Goal: Task Accomplishment & Management: Manage account settings

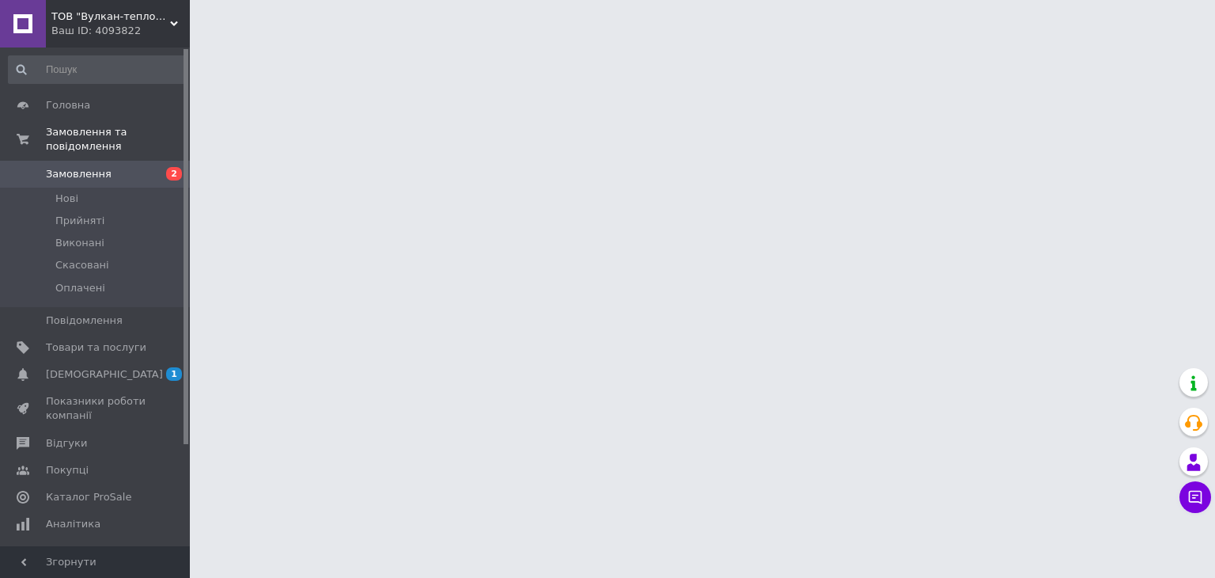
click at [149, 167] on span "2" at bounding box center [168, 174] width 44 height 14
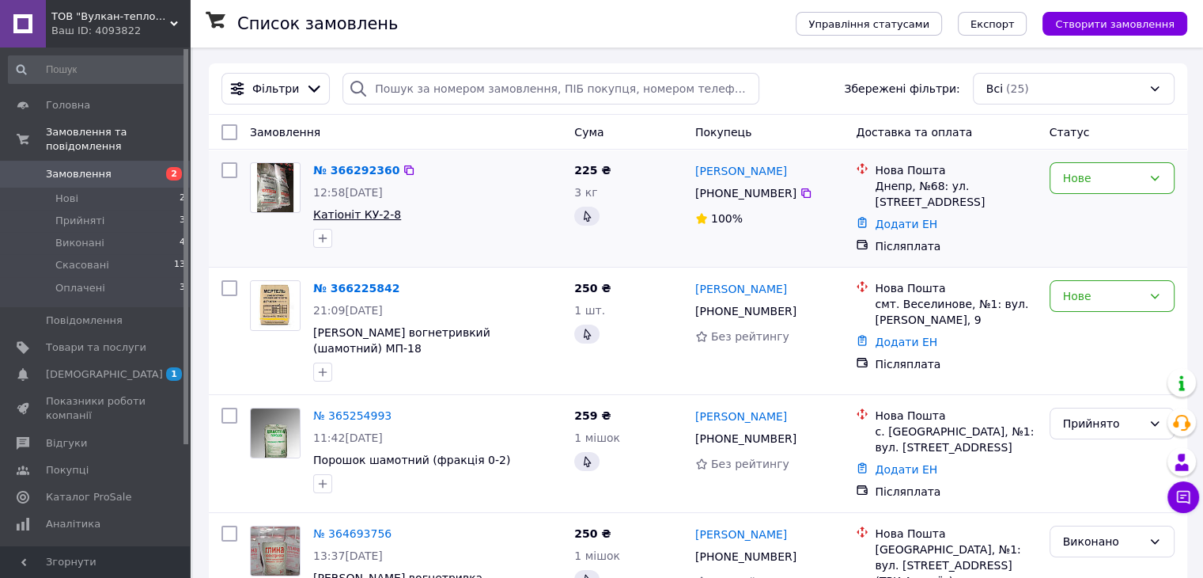
click at [354, 212] on span "Катіоніт КУ-2-8" at bounding box center [357, 214] width 88 height 13
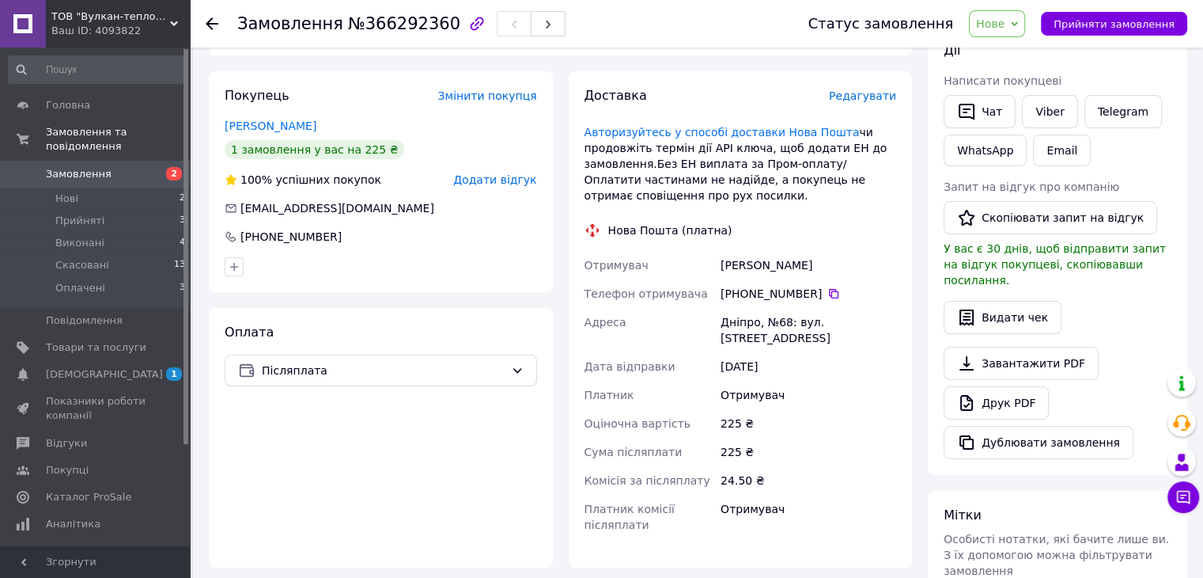
scroll to position [237, 0]
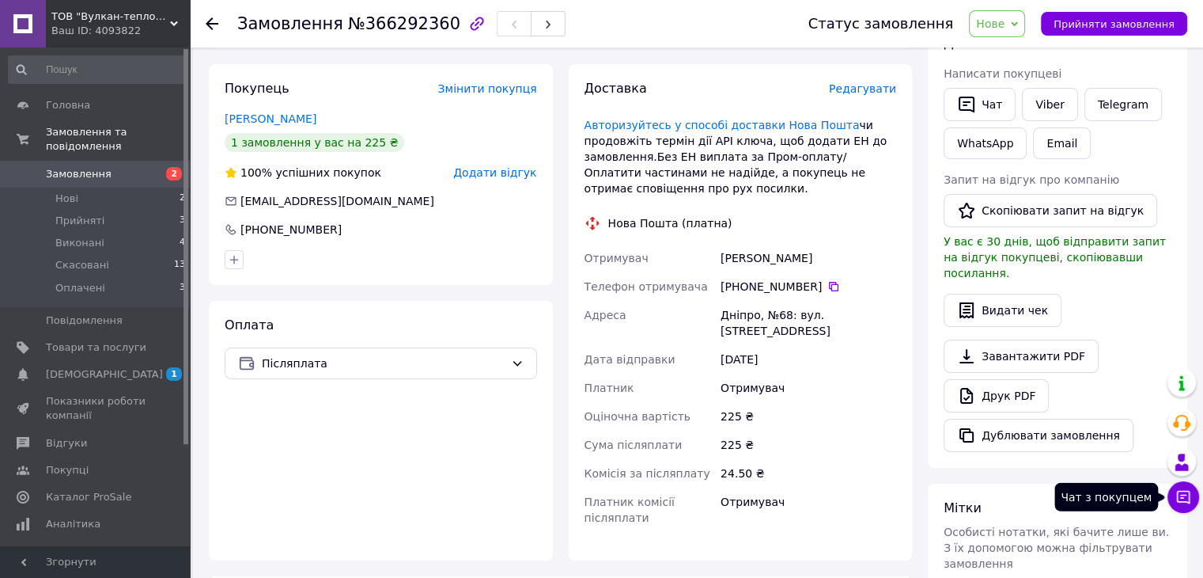
click at [1180, 497] on icon at bounding box center [1183, 497] width 13 height 13
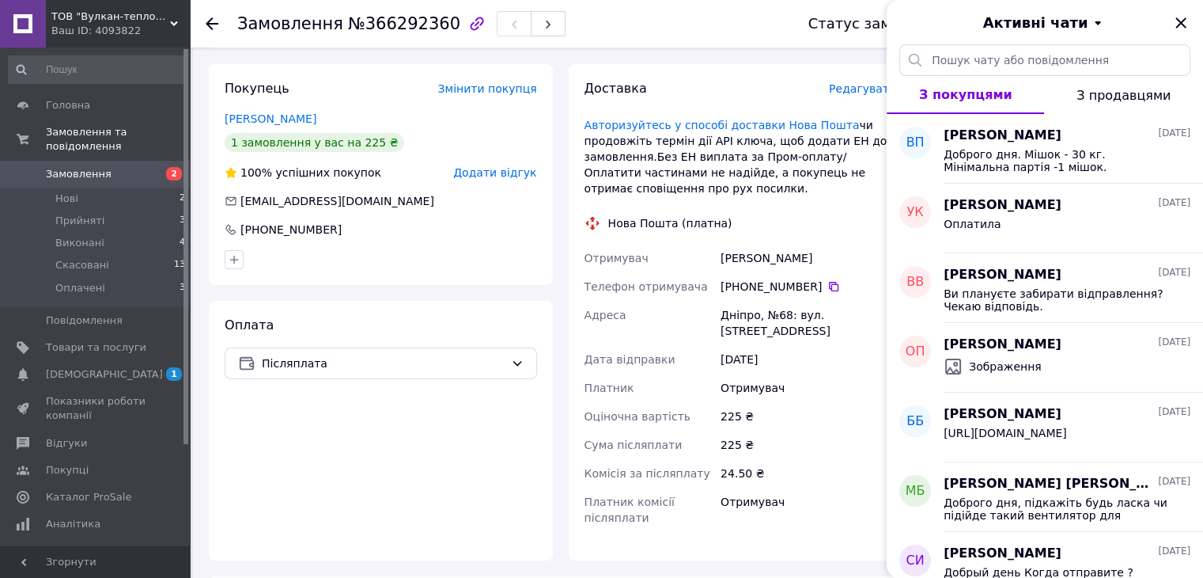
click at [482, 287] on div "Покупець Змінити покупця [PERSON_NAME] 1 замовлення у вас на 225 ₴ 100% успішни…" at bounding box center [381, 312] width 344 height 496
click at [253, 118] on link "[PERSON_NAME]" at bounding box center [271, 118] width 92 height 13
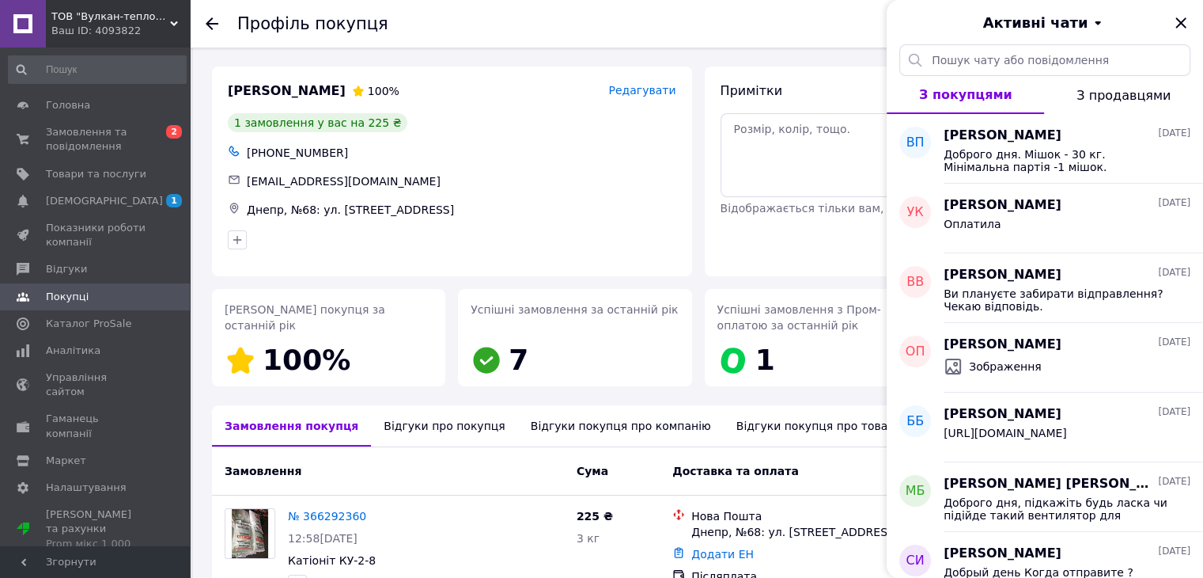
scroll to position [98, 0]
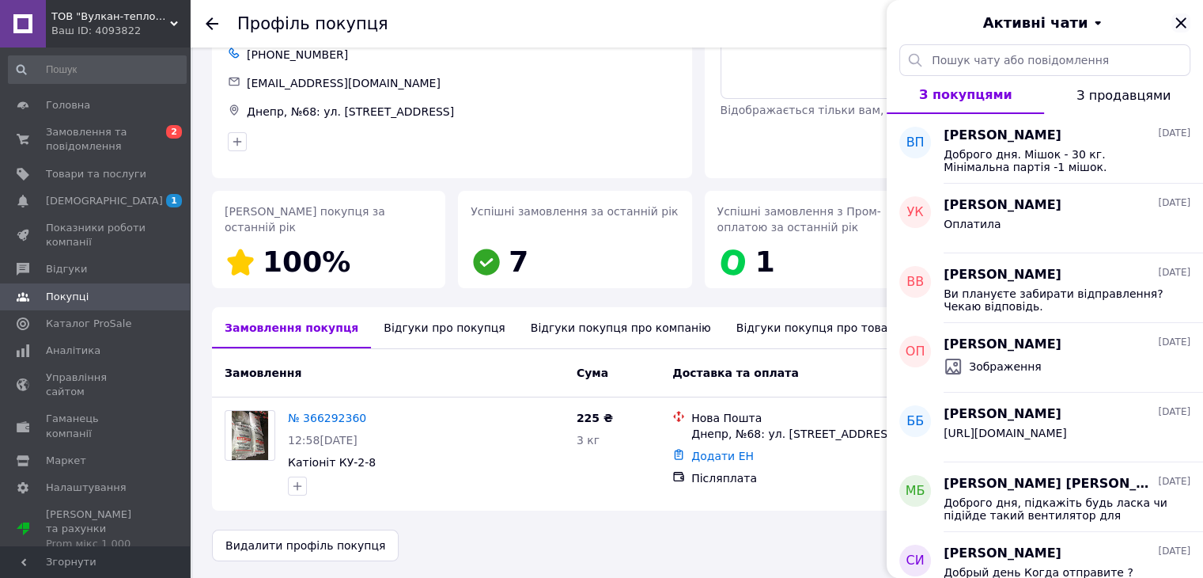
click at [1180, 22] on icon "Закрити" at bounding box center [1181, 22] width 10 height 10
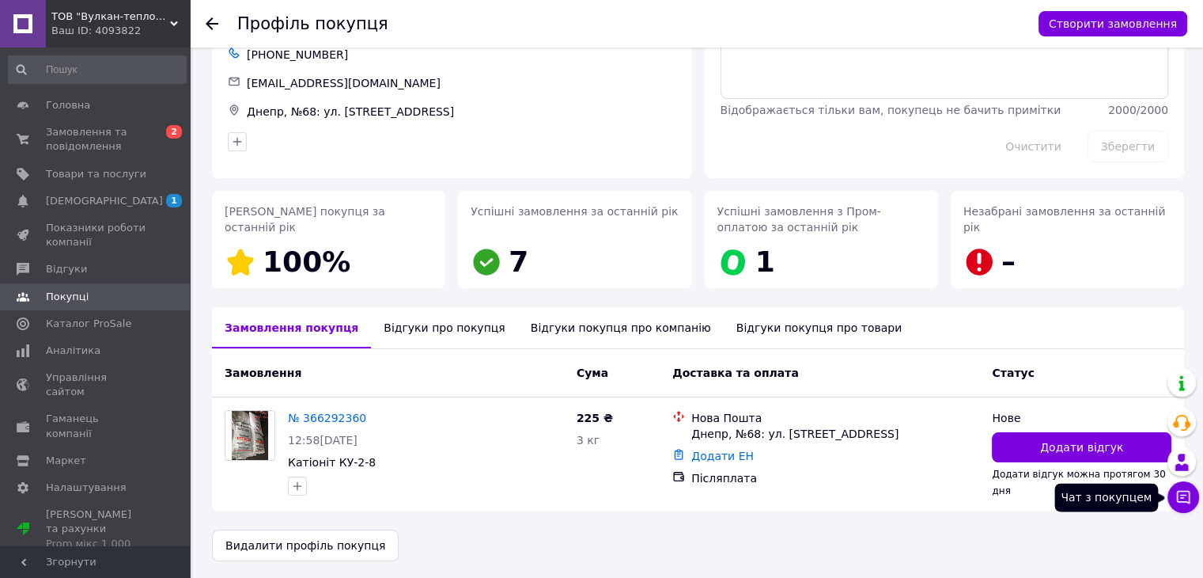
click at [1174, 504] on button "Чат з покупцем" at bounding box center [1184, 497] width 32 height 32
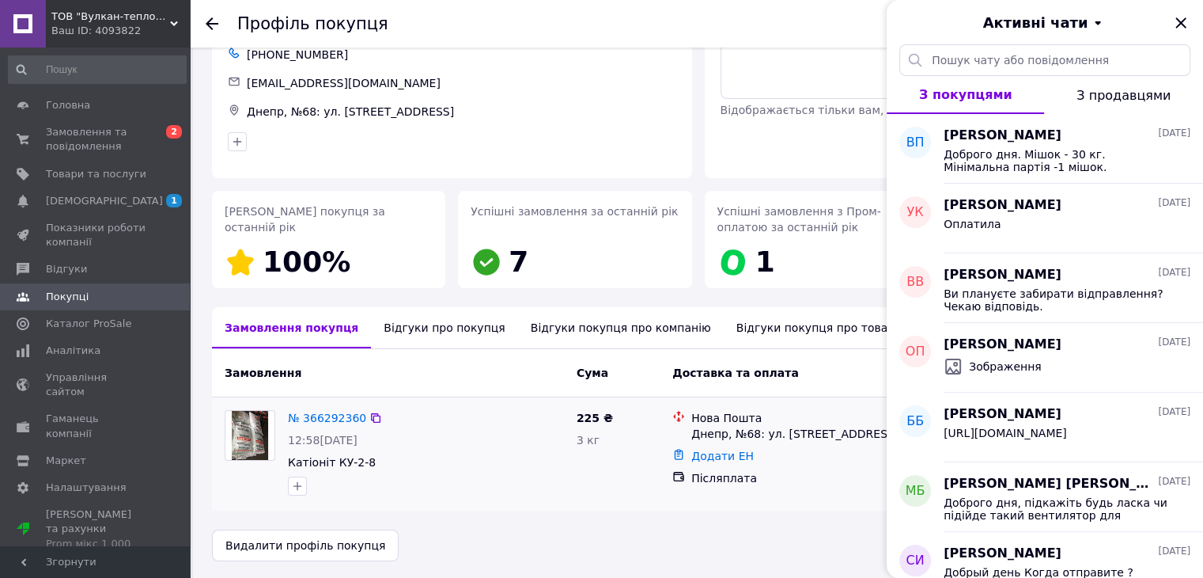
click at [504, 500] on div "№ 366292360 12:58[DATE] Катіоніт КУ-2-8 225 ₴ 3 кг Нова Пошта Днепр, №68: ул. […" at bounding box center [698, 453] width 972 height 112
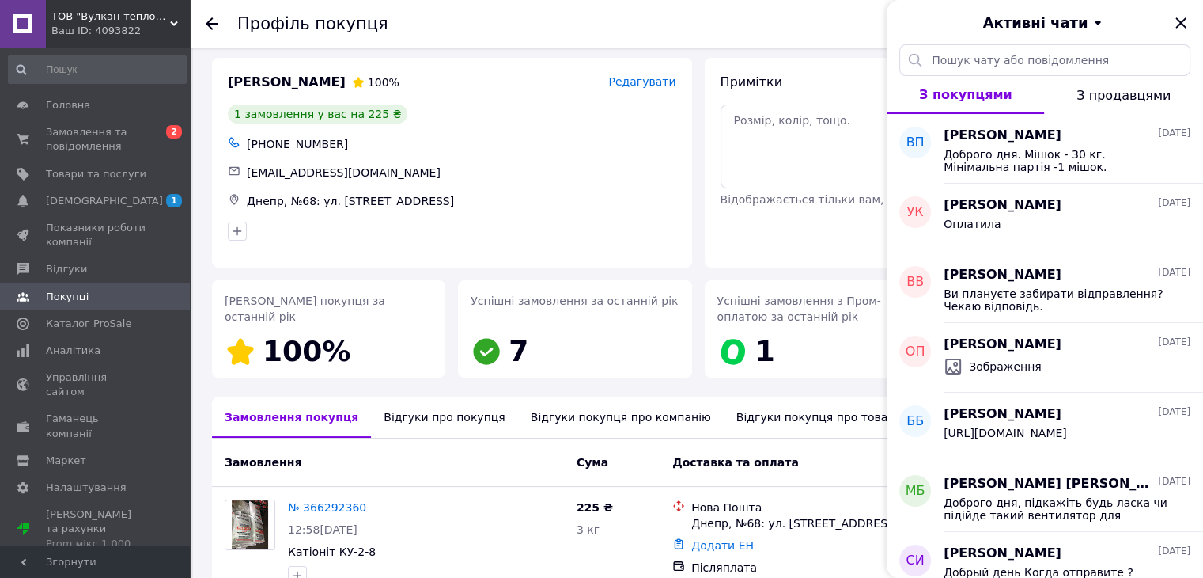
scroll to position [0, 0]
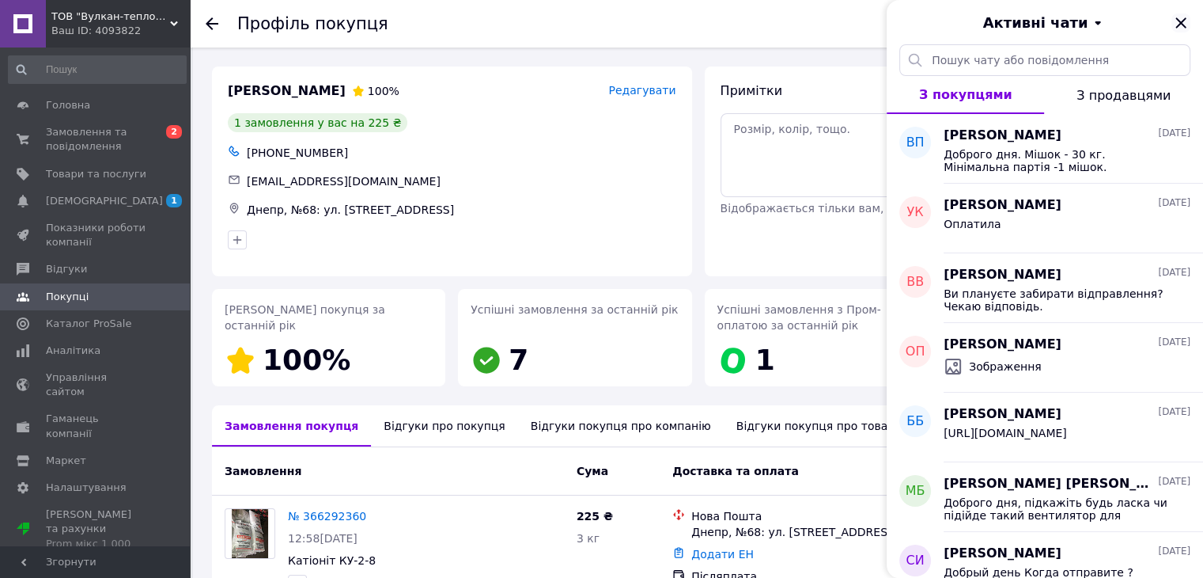
click at [1176, 25] on icon "Закрити" at bounding box center [1181, 22] width 19 height 19
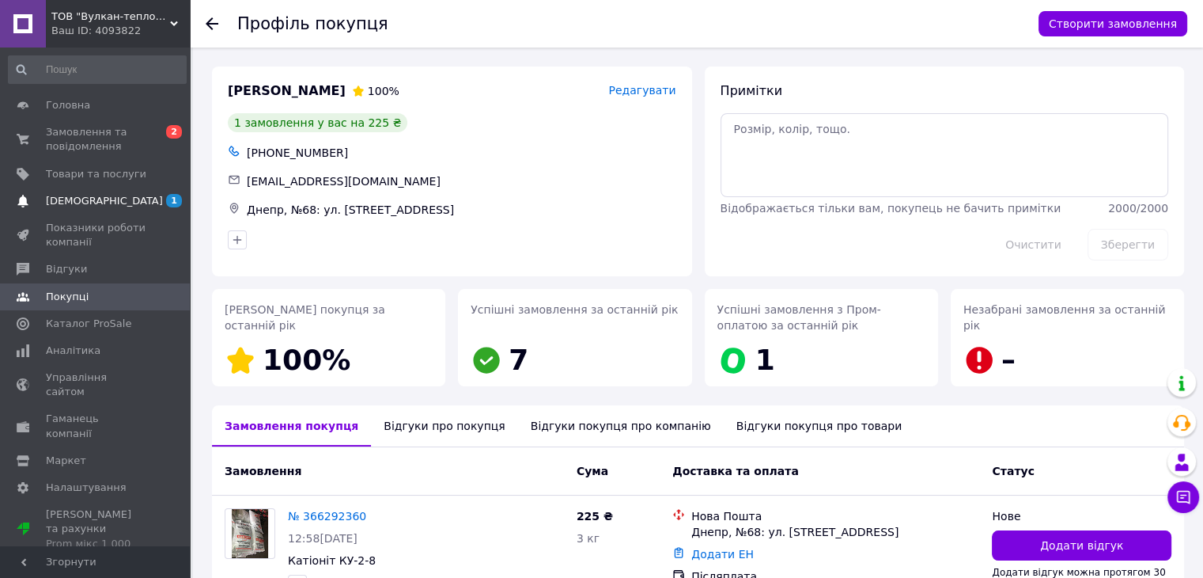
click at [90, 203] on span "[DEMOGRAPHIC_DATA]" at bounding box center [104, 201] width 117 height 14
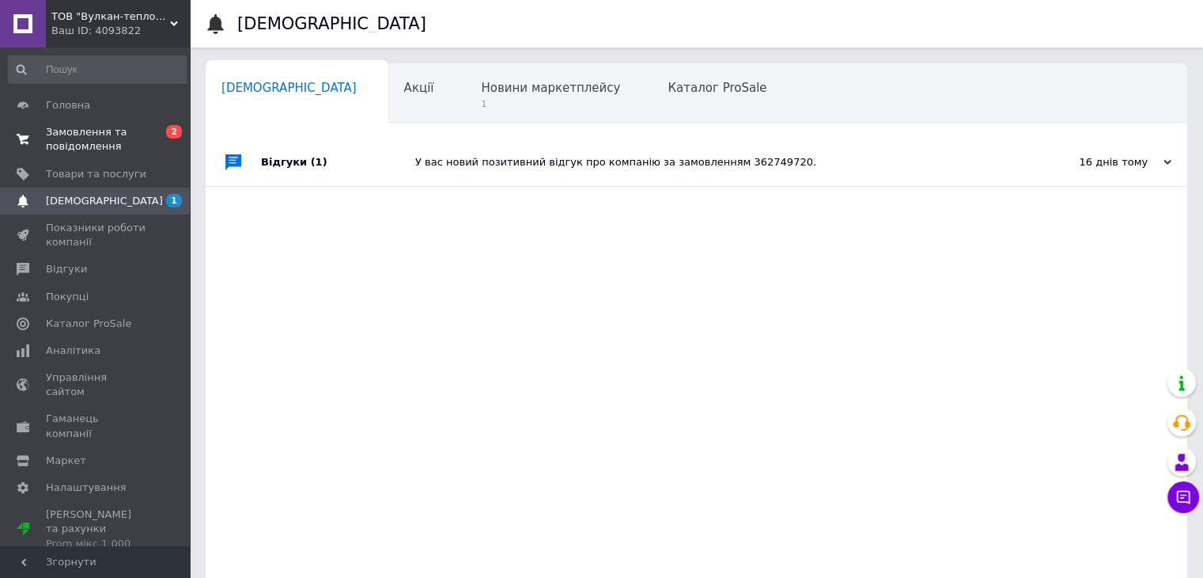
click at [80, 131] on span "Замовлення та повідомлення" at bounding box center [96, 139] width 100 height 28
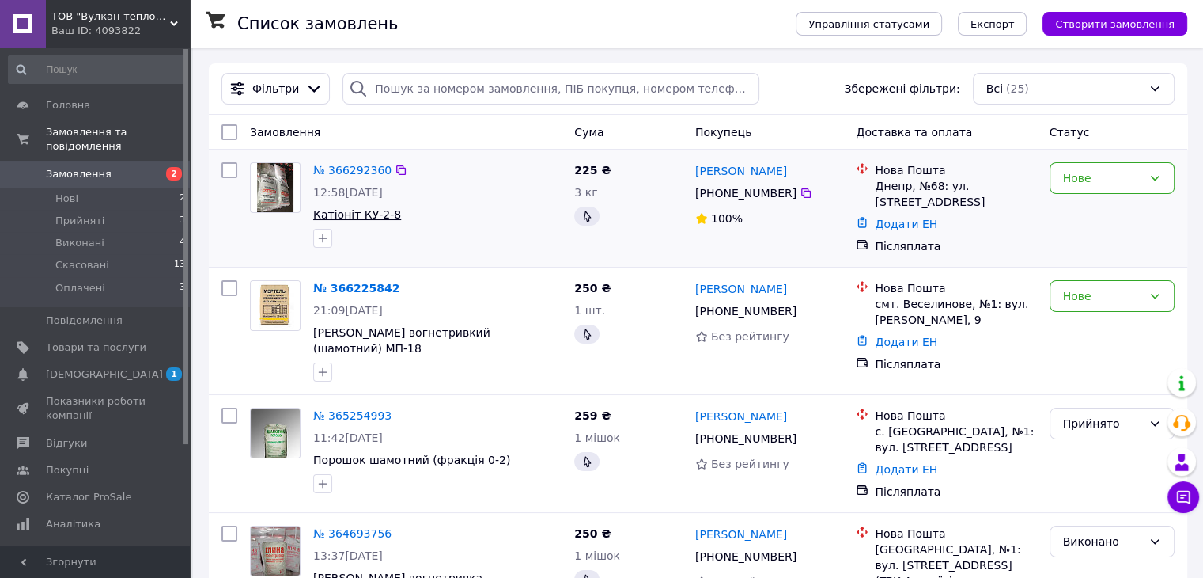
click at [347, 214] on span "Катіоніт КУ-2-8" at bounding box center [357, 214] width 88 height 13
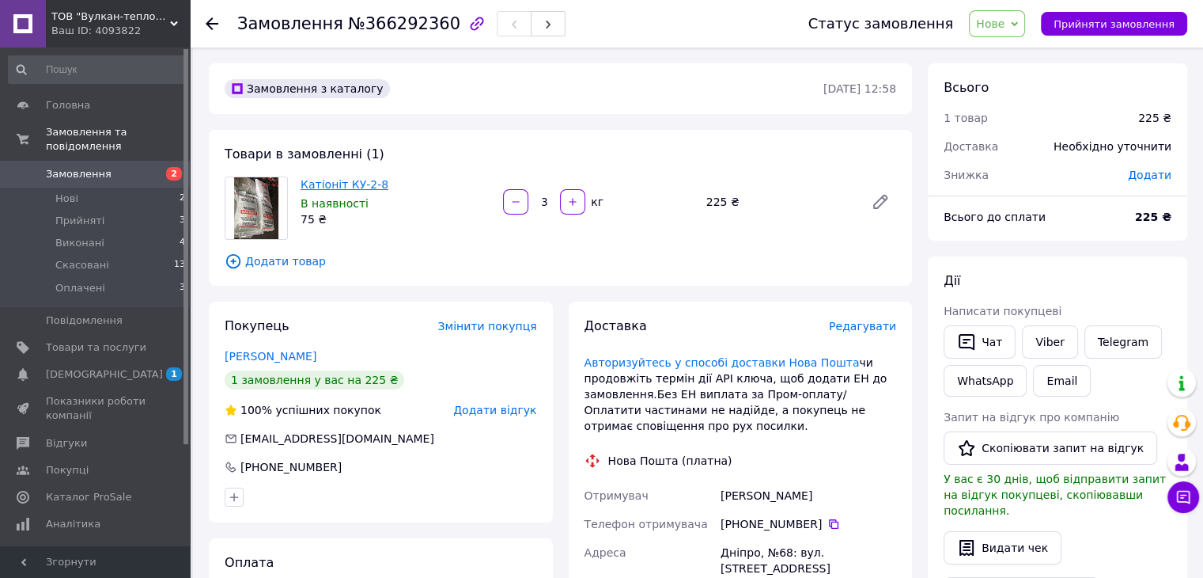
click at [350, 184] on link "Катіоніт КУ-2-8" at bounding box center [345, 184] width 88 height 13
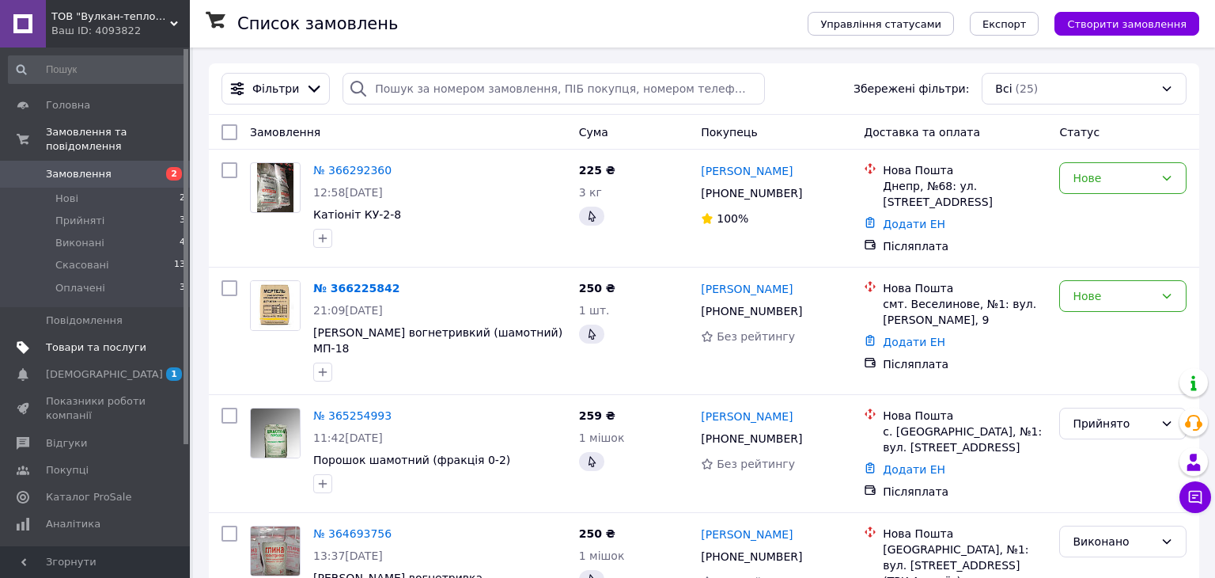
click at [125, 340] on span "Товари та послуги" at bounding box center [96, 347] width 100 height 14
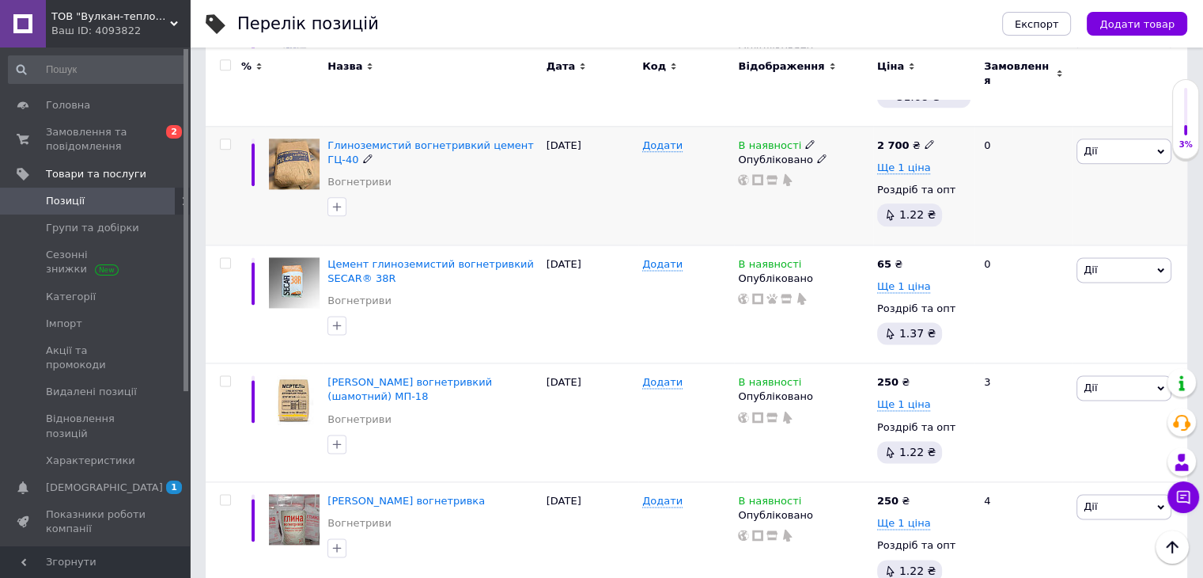
scroll to position [2021, 0]
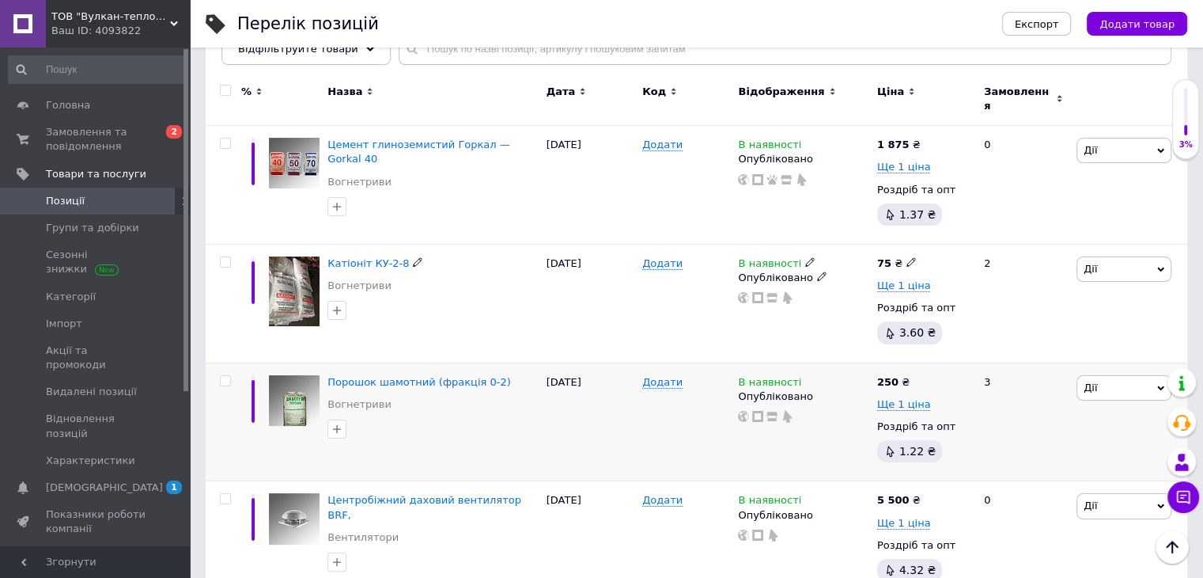
scroll to position [186, 0]
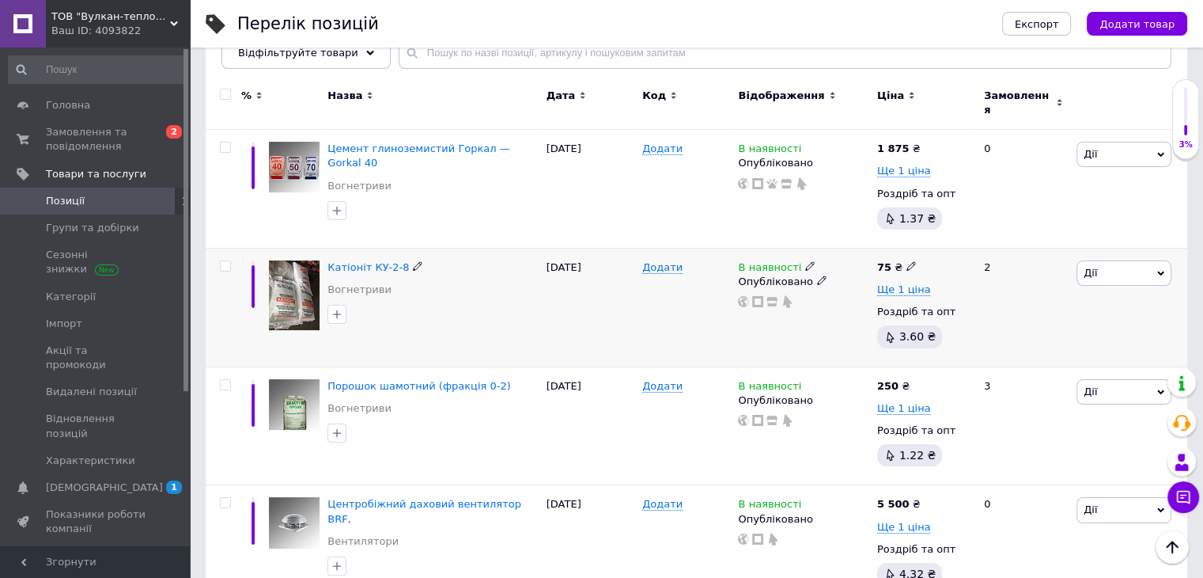
click at [907, 261] on icon at bounding box center [911, 265] width 9 height 9
click at [845, 306] on div "В наявності Опубліковано" at bounding box center [803, 307] width 138 height 119
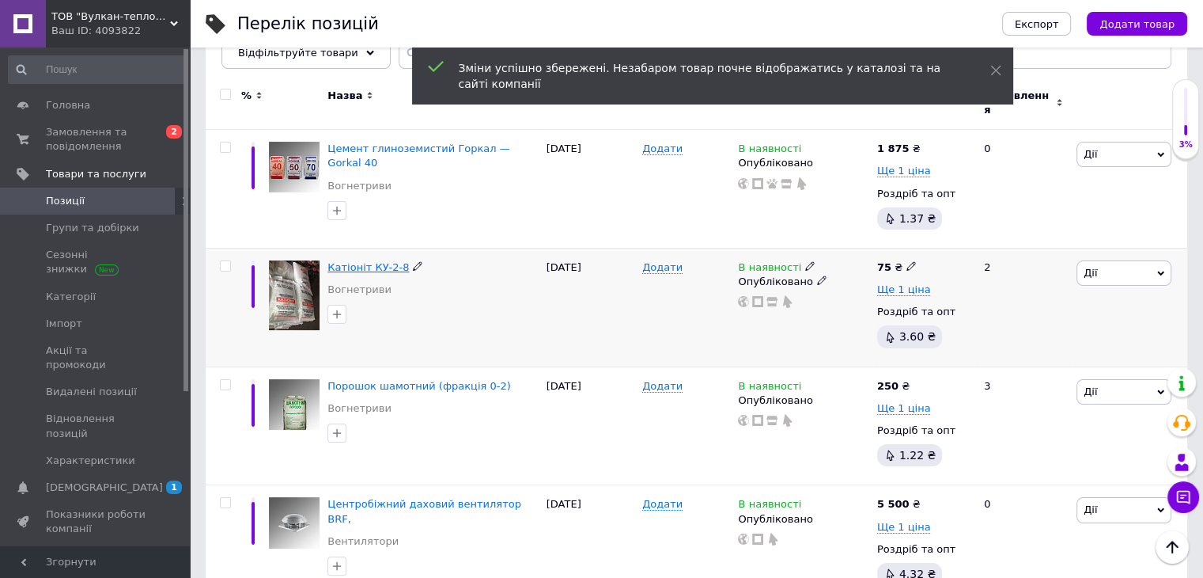
click at [393, 261] on span "Катіоніт КУ-2-8" at bounding box center [368, 267] width 81 height 12
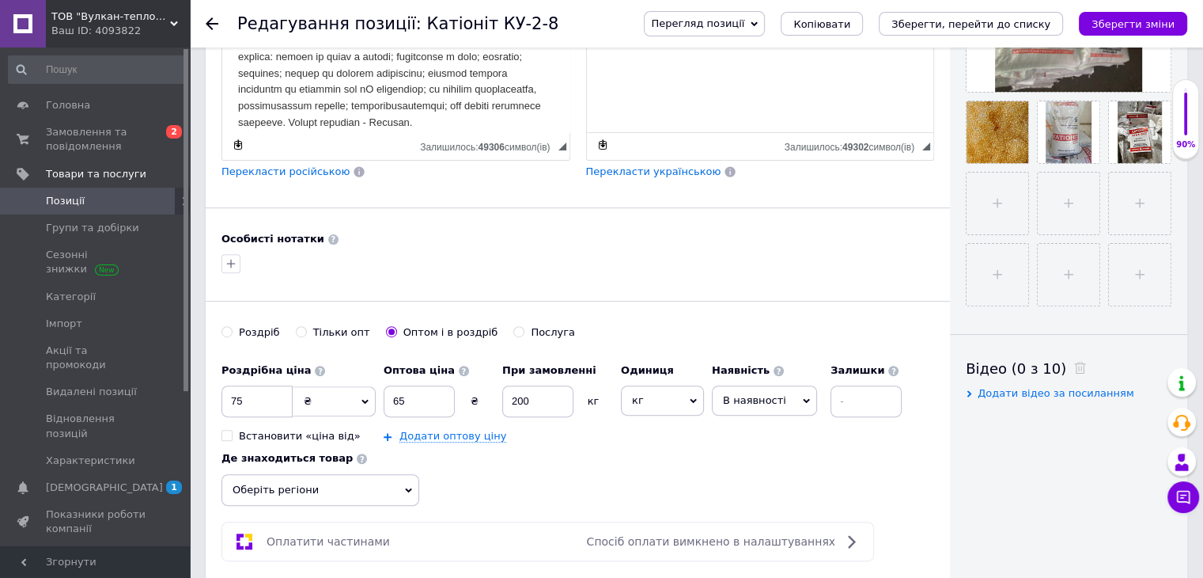
scroll to position [633, 0]
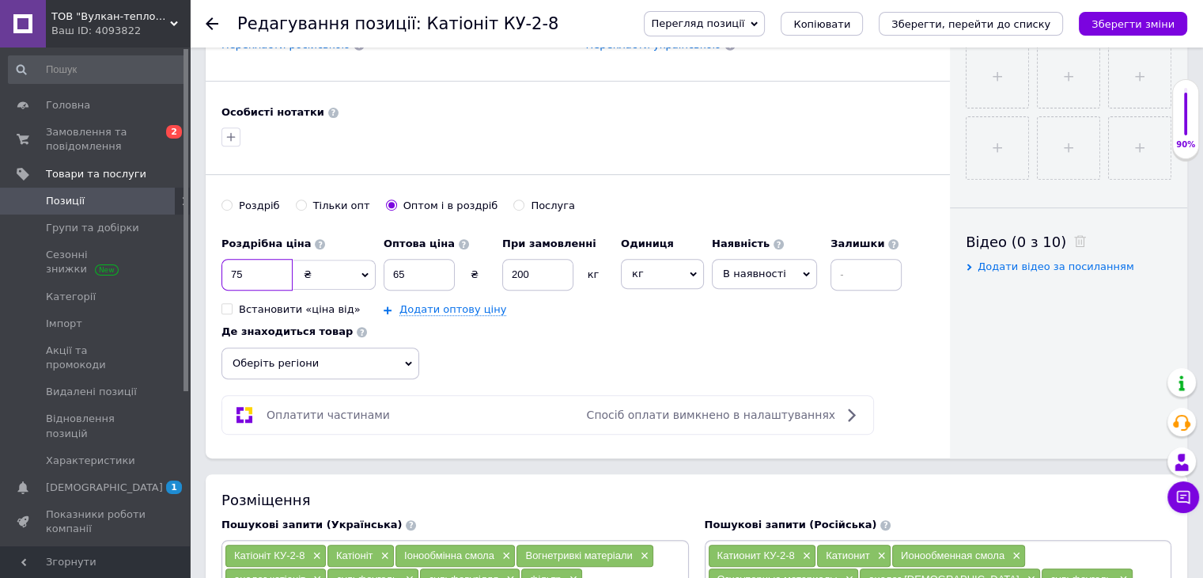
click at [242, 270] on input "75" at bounding box center [257, 275] width 71 height 32
drag, startPoint x: 241, startPoint y: 270, endPoint x: 225, endPoint y: 270, distance: 15.0
click at [225, 270] on input "75" at bounding box center [257, 275] width 71 height 32
type input "1500"
click at [368, 275] on icon at bounding box center [365, 274] width 7 height 7
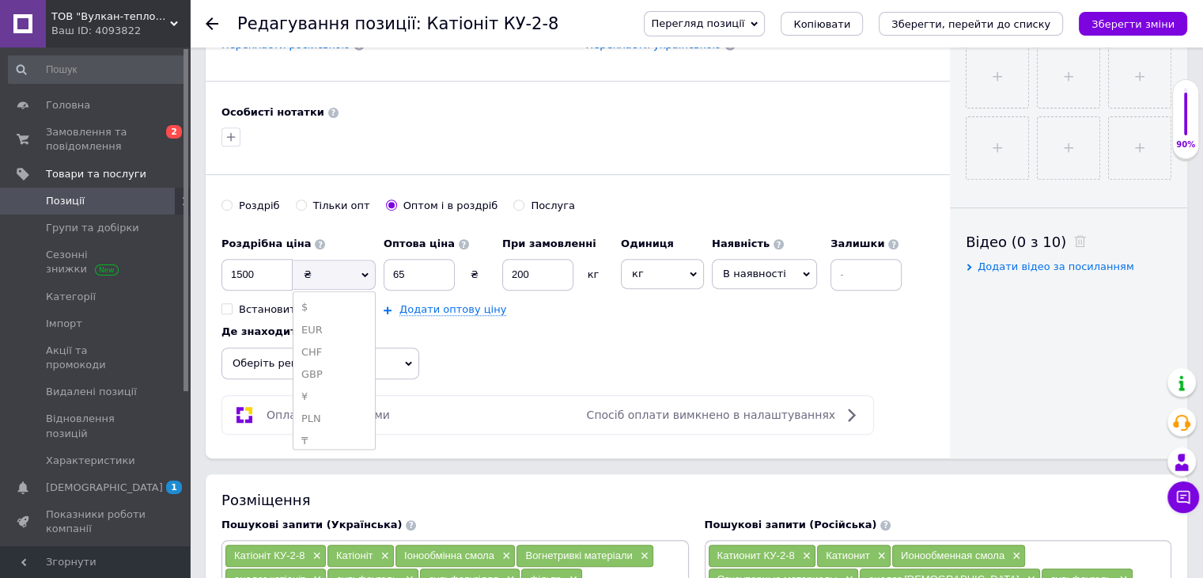
click at [370, 264] on span "₴" at bounding box center [334, 274] width 83 height 30
drag, startPoint x: 406, startPoint y: 268, endPoint x: 393, endPoint y: 270, distance: 12.8
click at [393, 270] on input "65" at bounding box center [419, 275] width 71 height 32
type input "1500"
click at [573, 308] on div "Додати оптову ціну" at bounding box center [498, 309] width 229 height 14
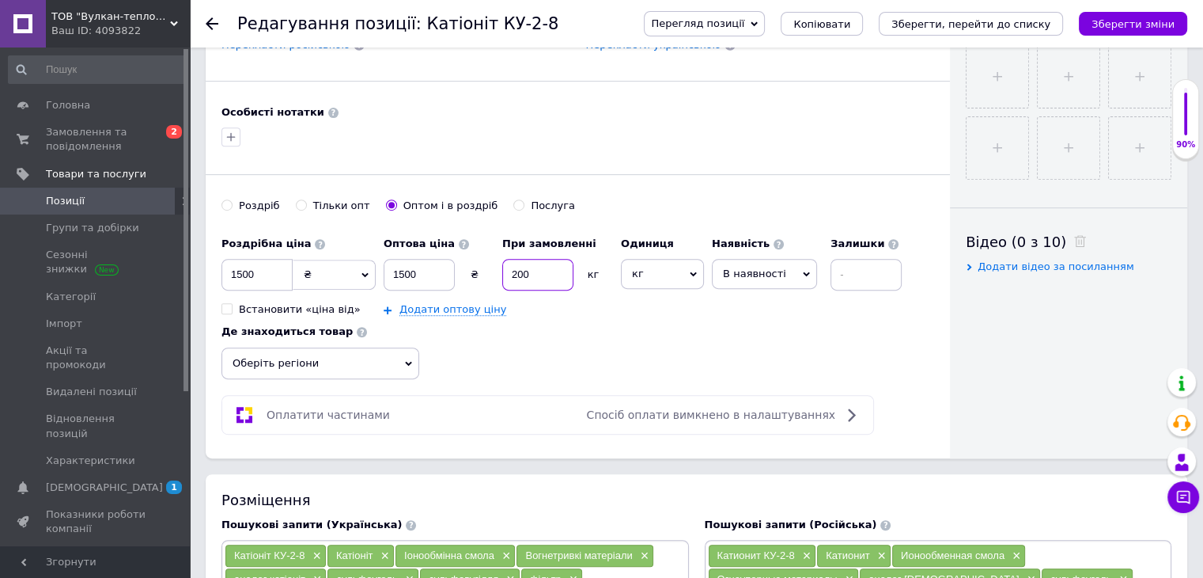
drag, startPoint x: 544, startPoint y: 267, endPoint x: 504, endPoint y: 270, distance: 40.4
click at [504, 270] on input "200" at bounding box center [537, 275] width 71 height 32
click at [695, 276] on span "кг" at bounding box center [662, 274] width 83 height 30
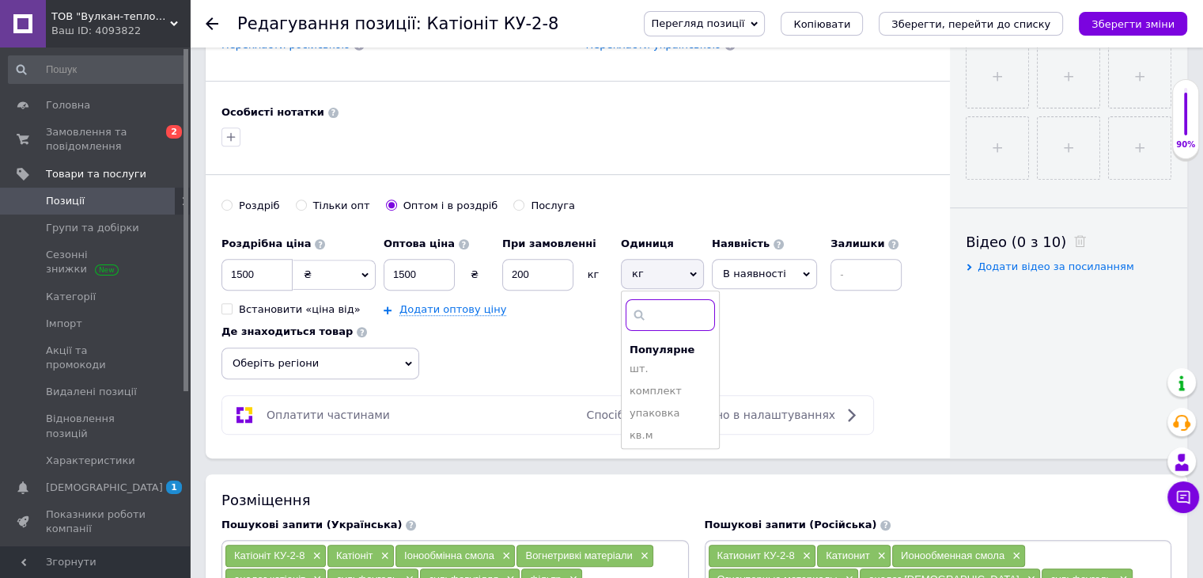
click at [655, 312] on input at bounding box center [670, 315] width 89 height 32
type input "v"
type input "мі"
click at [651, 421] on span "шок" at bounding box center [651, 427] width 22 height 12
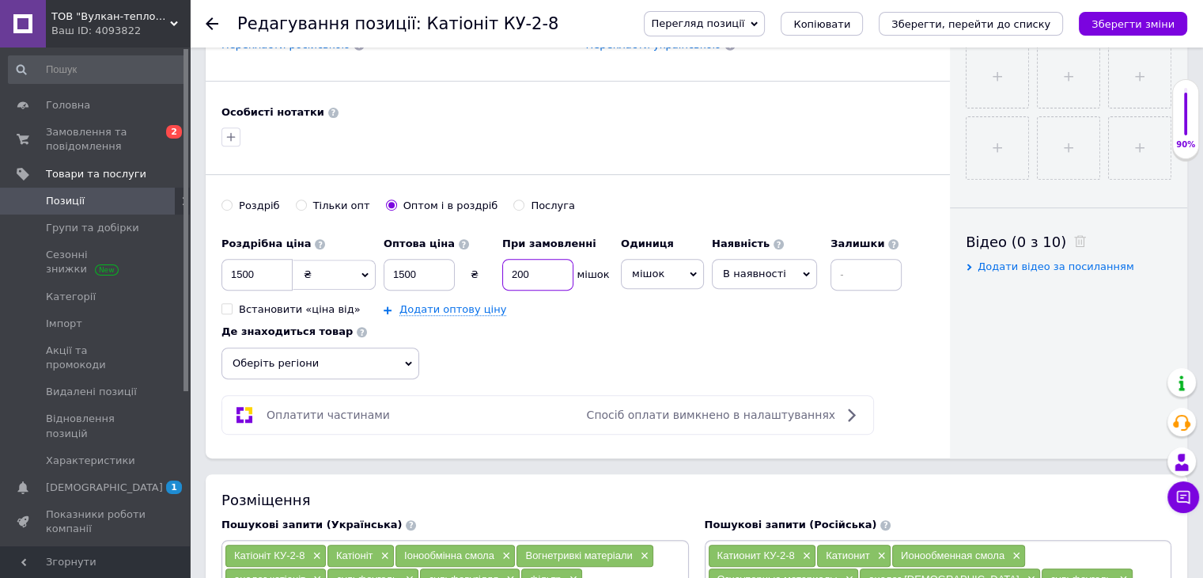
drag, startPoint x: 529, startPoint y: 271, endPoint x: 506, endPoint y: 267, distance: 23.4
click at [506, 267] on input "200" at bounding box center [537, 275] width 71 height 32
click at [598, 350] on div "Роздрібна ціна 1500 ₴ $ EUR CHF GBP ¥ PLN ₸ MDL HUF KGS CNY TRY KRW lei Встанов…" at bounding box center [578, 304] width 713 height 150
click at [622, 358] on div "Роздрібна ціна 1500 ₴ $ EUR CHF GBP ¥ PLN ₸ MDL HUF KGS CNY TRY KRW lei Встанов…" at bounding box center [578, 304] width 713 height 150
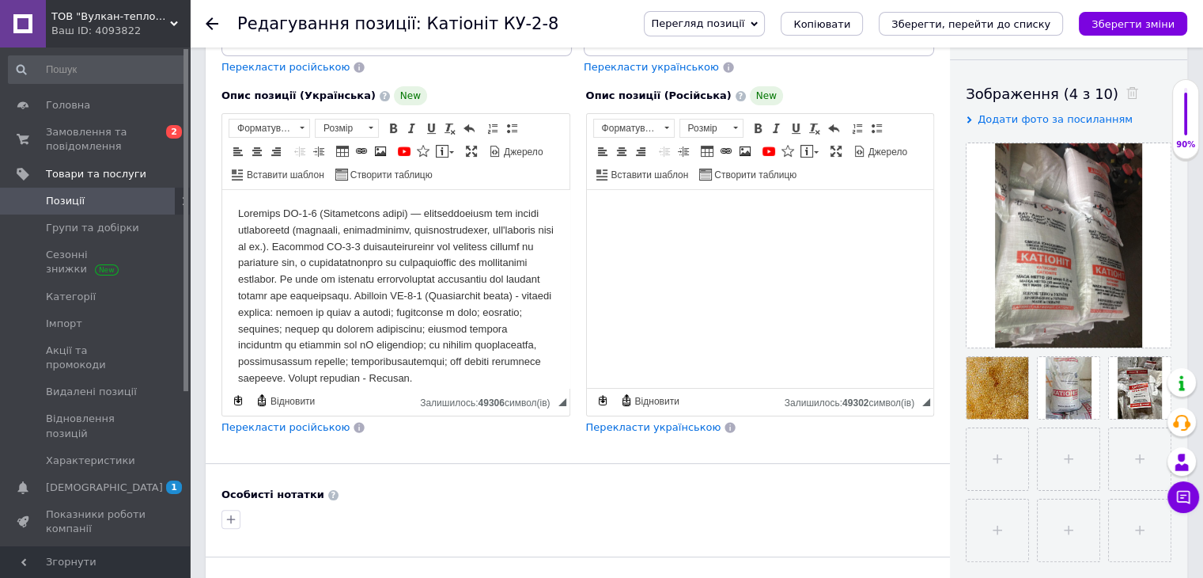
scroll to position [237, 0]
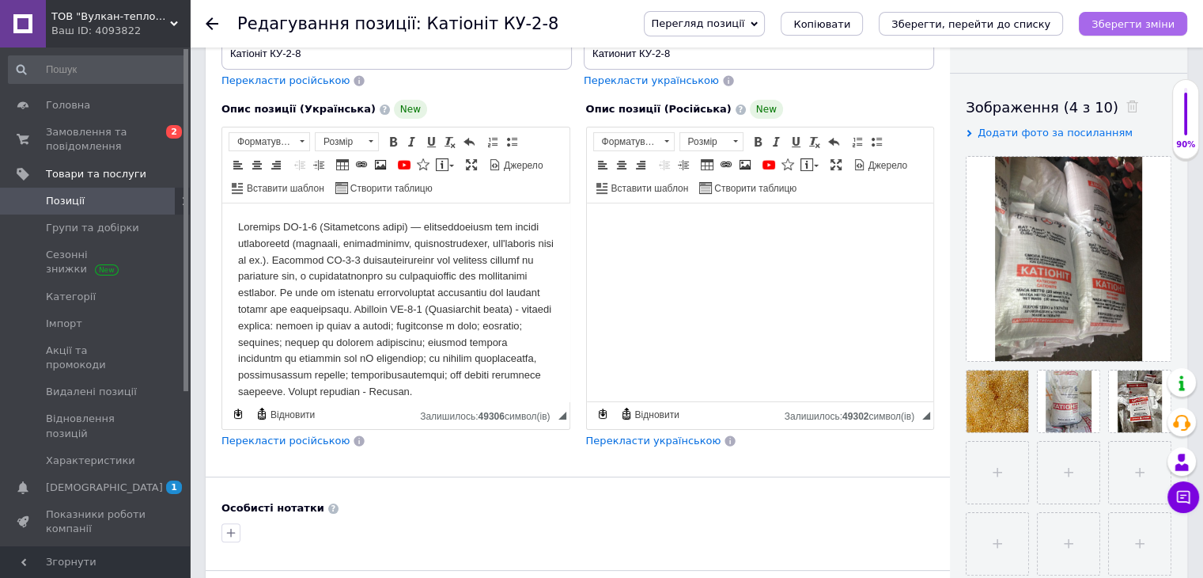
click at [1136, 23] on icon "Зберегти зміни" at bounding box center [1133, 24] width 83 height 12
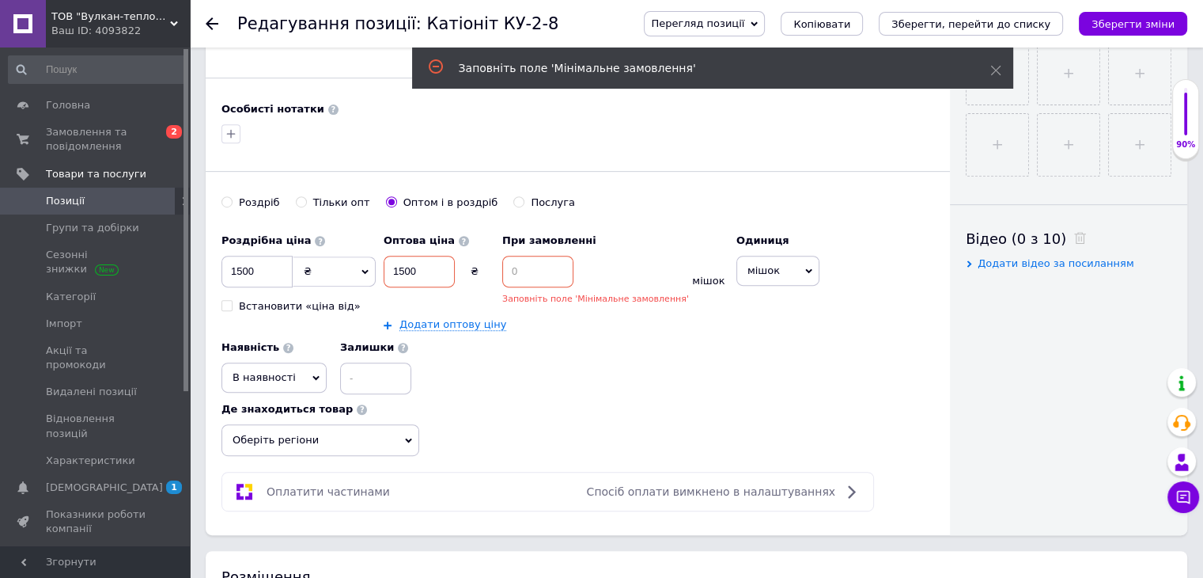
scroll to position [642, 0]
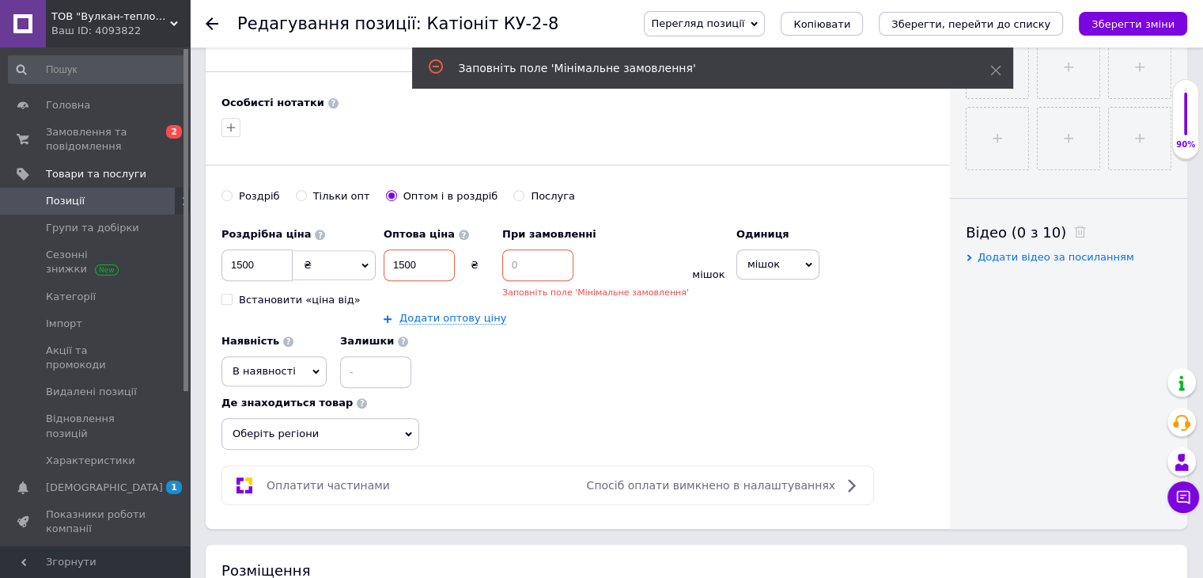
click at [542, 259] on input at bounding box center [537, 265] width 71 height 32
type input "1"
click at [606, 390] on div "Роздрібна ціна 1500 ₴ $ EUR CHF GBP ¥ PLN ₸ MDL HUF KGS CNY TRY KRW lei Встанов…" at bounding box center [578, 334] width 713 height 230
click at [1136, 25] on icon "Зберегти зміни" at bounding box center [1133, 24] width 83 height 12
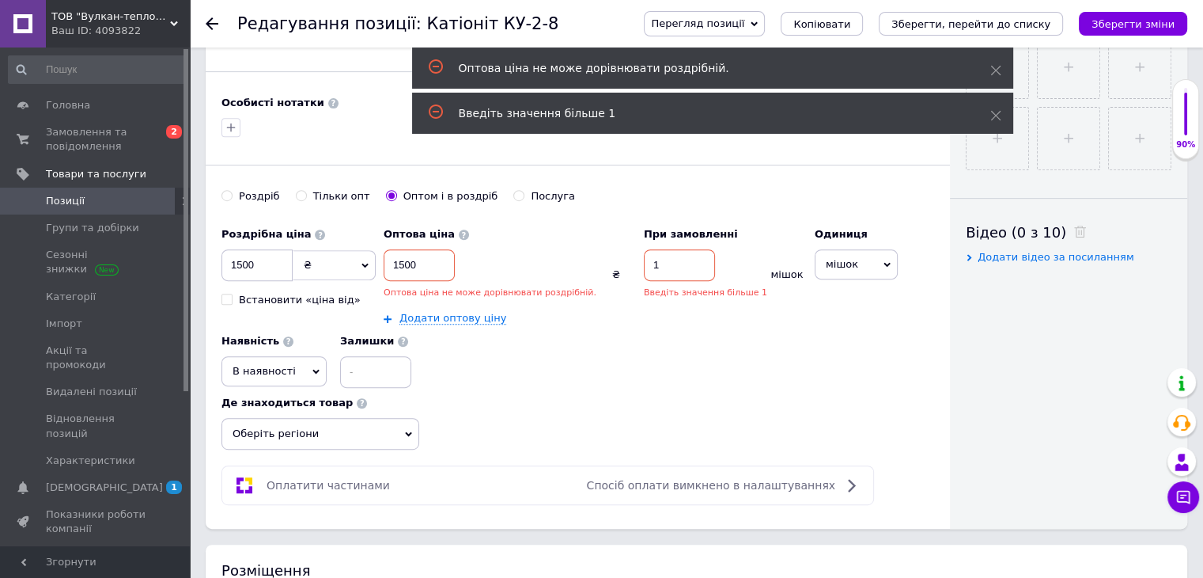
drag, startPoint x: 644, startPoint y: 260, endPoint x: 623, endPoint y: 260, distance: 20.6
click at [644, 260] on input "1" at bounding box center [679, 265] width 71 height 32
drag, startPoint x: 437, startPoint y: 259, endPoint x: 386, endPoint y: 255, distance: 50.9
click at [386, 255] on input "1500" at bounding box center [419, 265] width 71 height 32
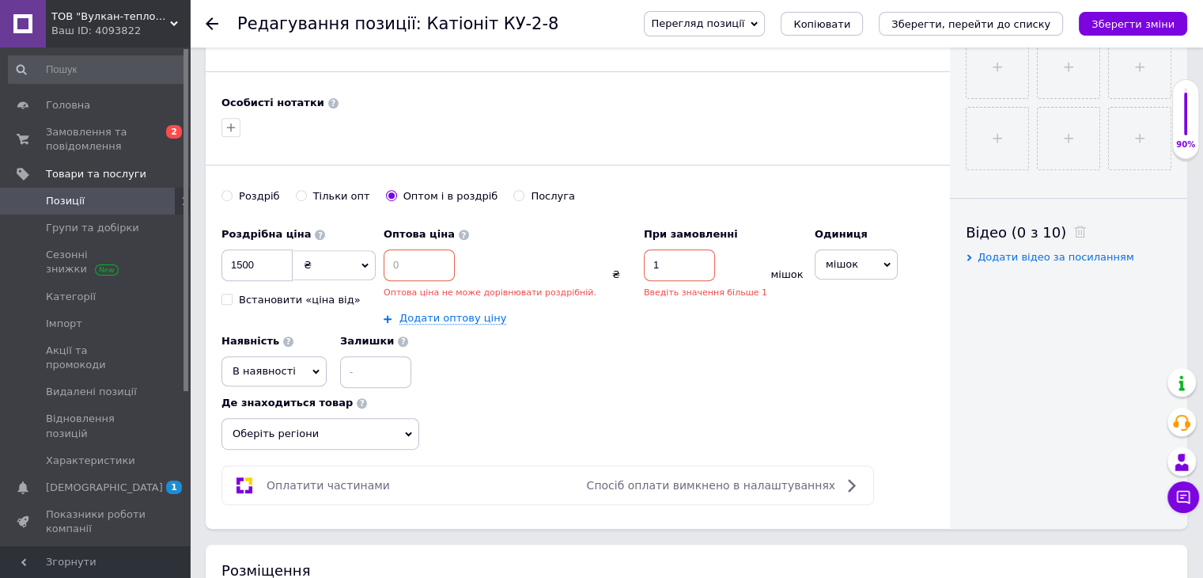
drag, startPoint x: 633, startPoint y: 264, endPoint x: 620, endPoint y: 258, distance: 14.2
click at [644, 258] on input "1" at bounding box center [679, 265] width 71 height 32
click at [1155, 25] on icon "Зберегти зміни" at bounding box center [1133, 24] width 83 height 12
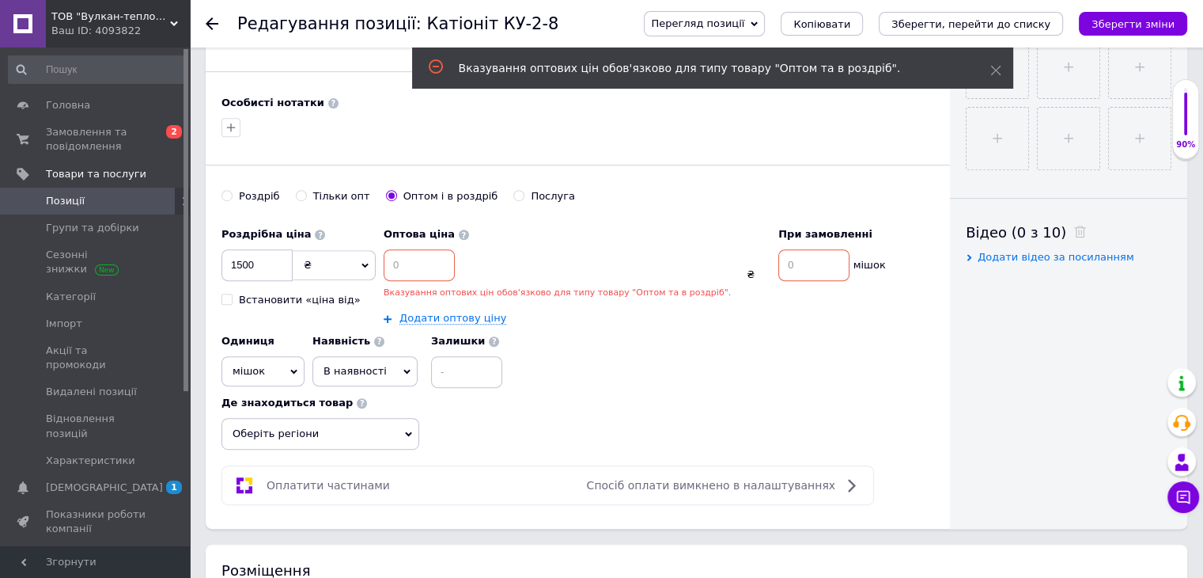
click at [228, 194] on input "Роздріб" at bounding box center [227, 195] width 10 height 10
radio input "true"
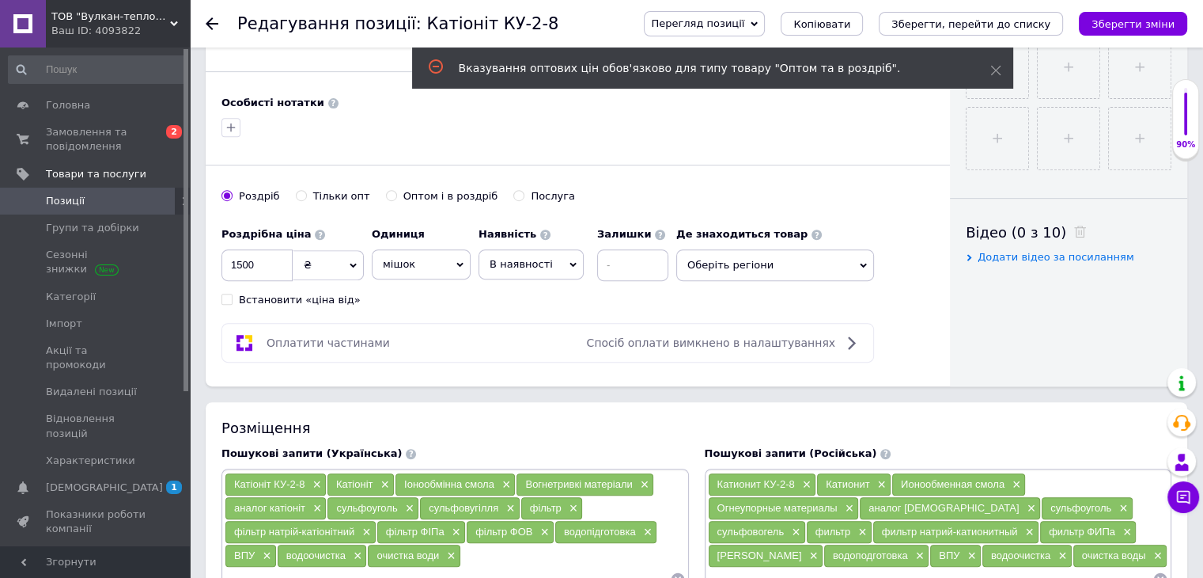
click at [1146, 20] on icon "Зберегти зміни" at bounding box center [1133, 24] width 83 height 12
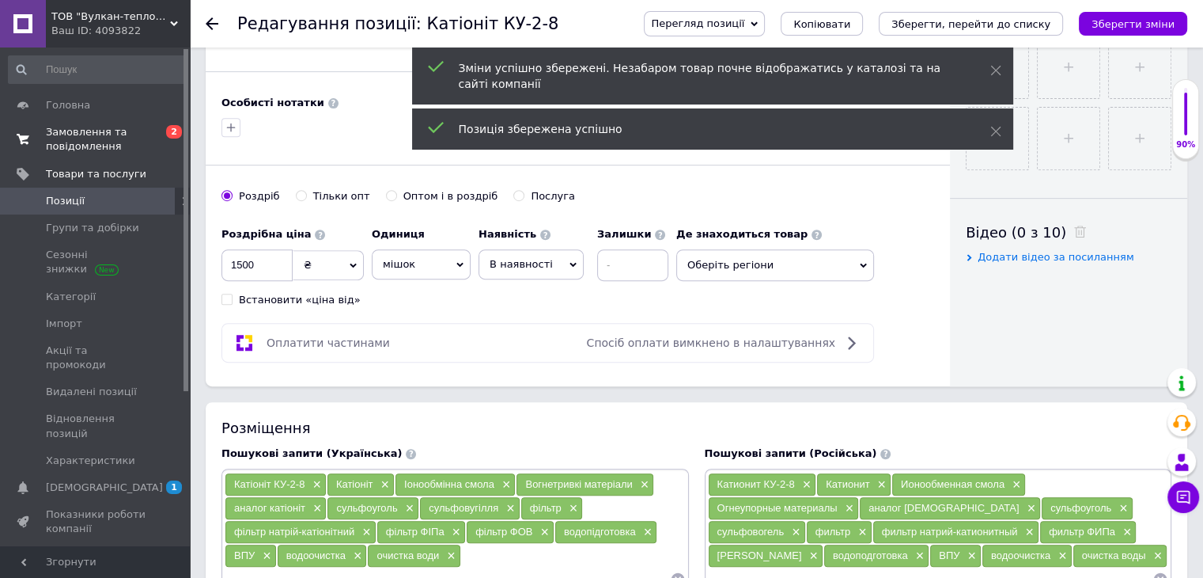
click at [104, 138] on span "Замовлення та повідомлення" at bounding box center [96, 139] width 100 height 28
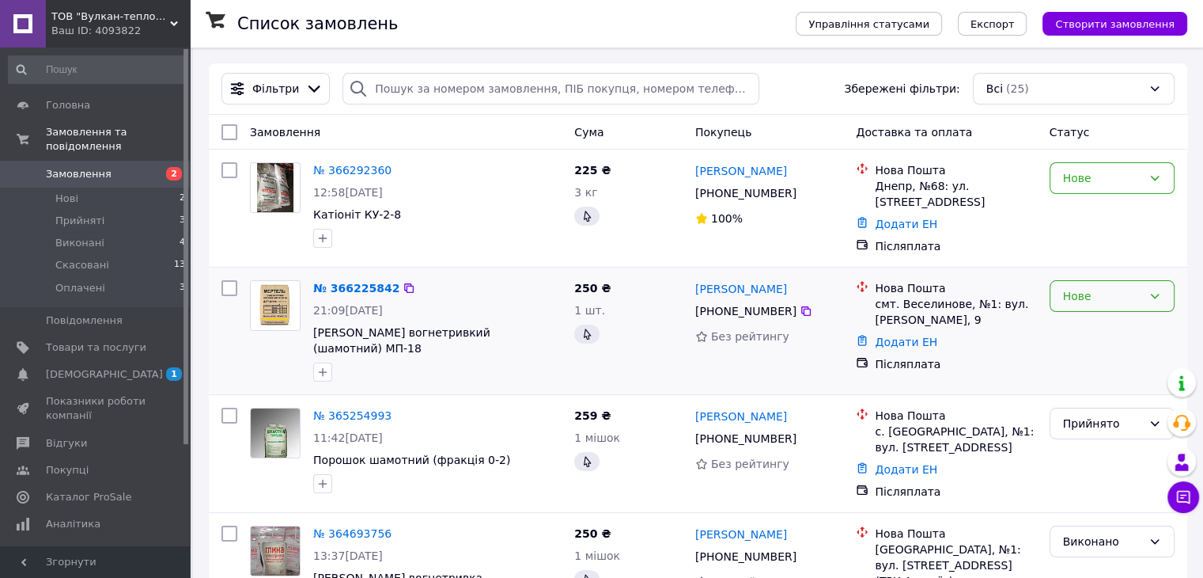
click at [1158, 292] on icon at bounding box center [1155, 296] width 13 height 13
click at [1124, 330] on li "Прийнято" at bounding box center [1111, 330] width 123 height 28
click at [1160, 176] on icon at bounding box center [1155, 178] width 13 height 13
click at [1081, 269] on li "Скасовано" at bounding box center [1111, 270] width 123 height 28
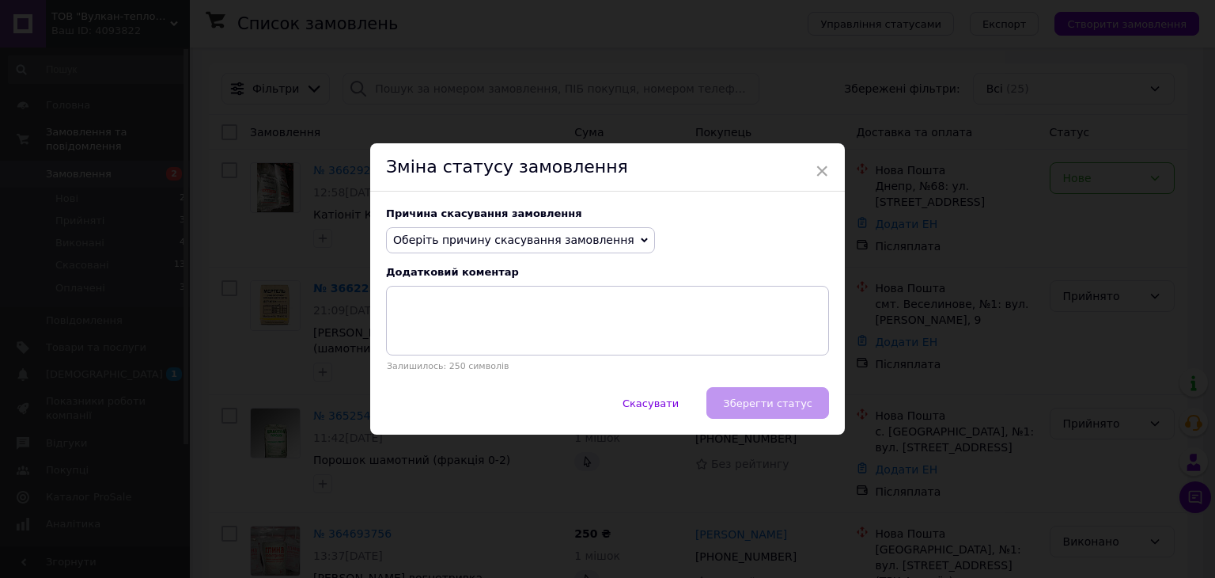
click at [641, 238] on icon at bounding box center [644, 240] width 7 height 7
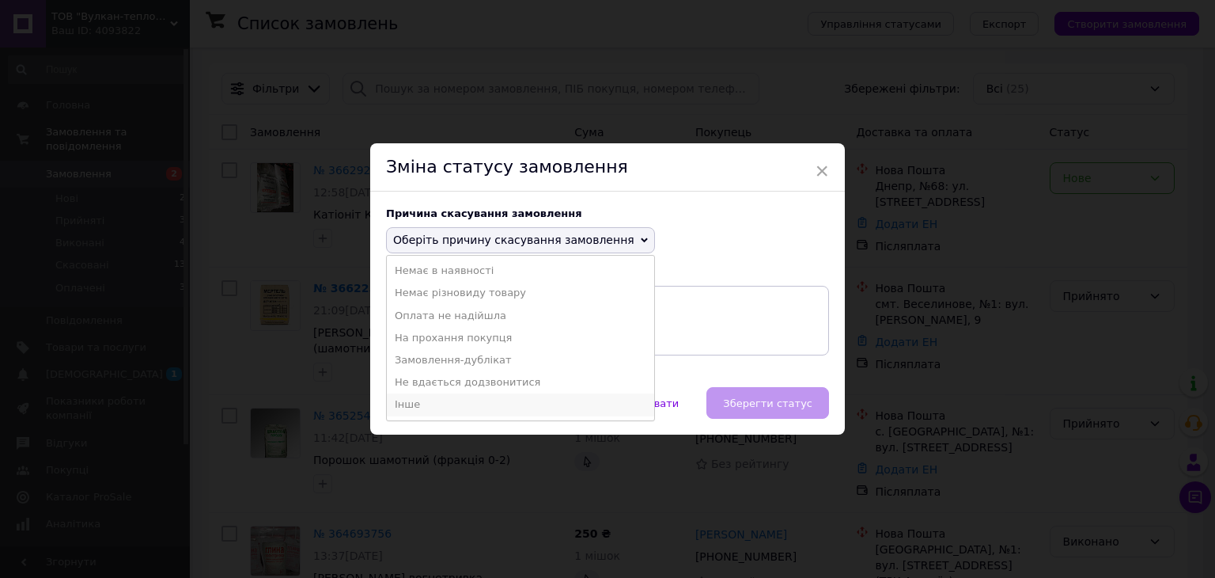
click at [414, 401] on li "Інше" at bounding box center [520, 404] width 267 height 22
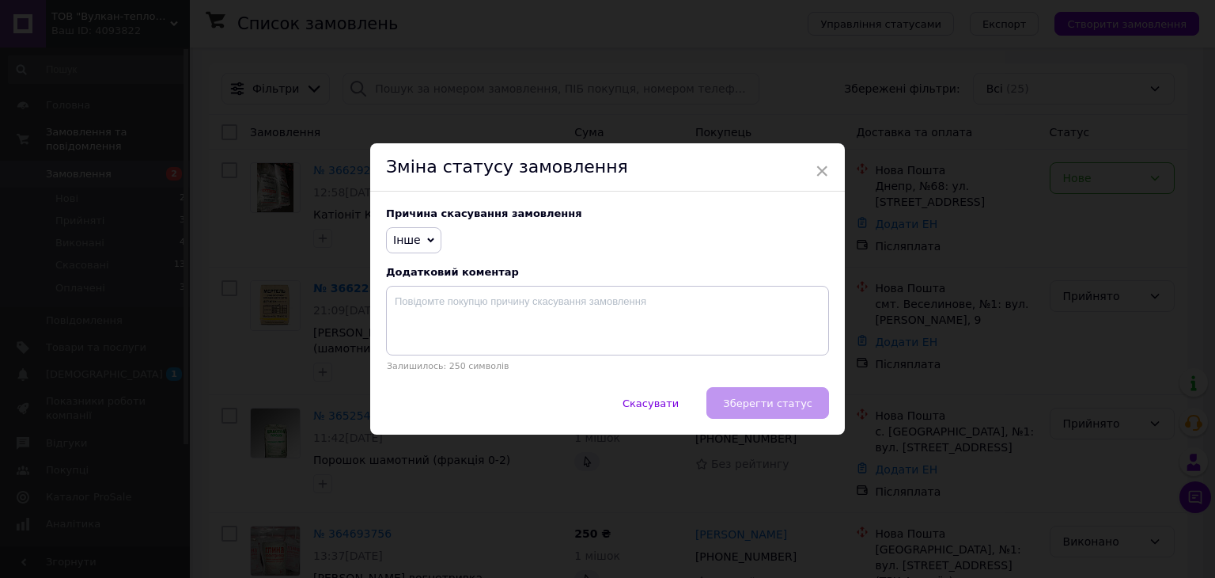
click at [751, 406] on div "Скасувати   Зберегти статус" at bounding box center [607, 410] width 475 height 47
click at [817, 172] on span "×" at bounding box center [822, 170] width 14 height 27
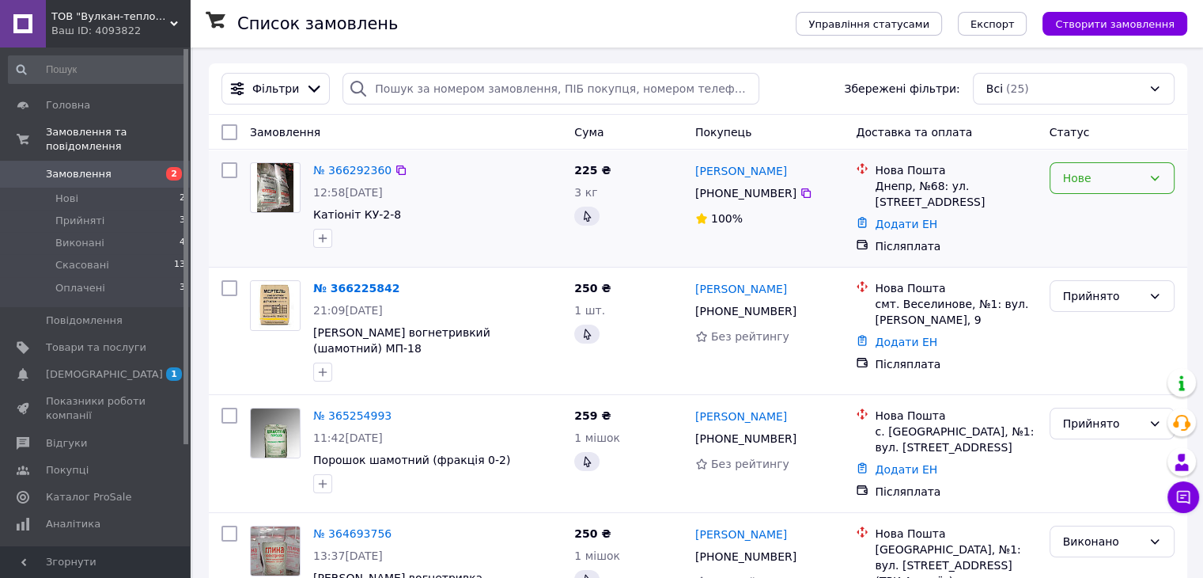
click at [1155, 176] on icon at bounding box center [1155, 178] width 13 height 13
click at [1099, 265] on li "Скасовано" at bounding box center [1111, 270] width 123 height 28
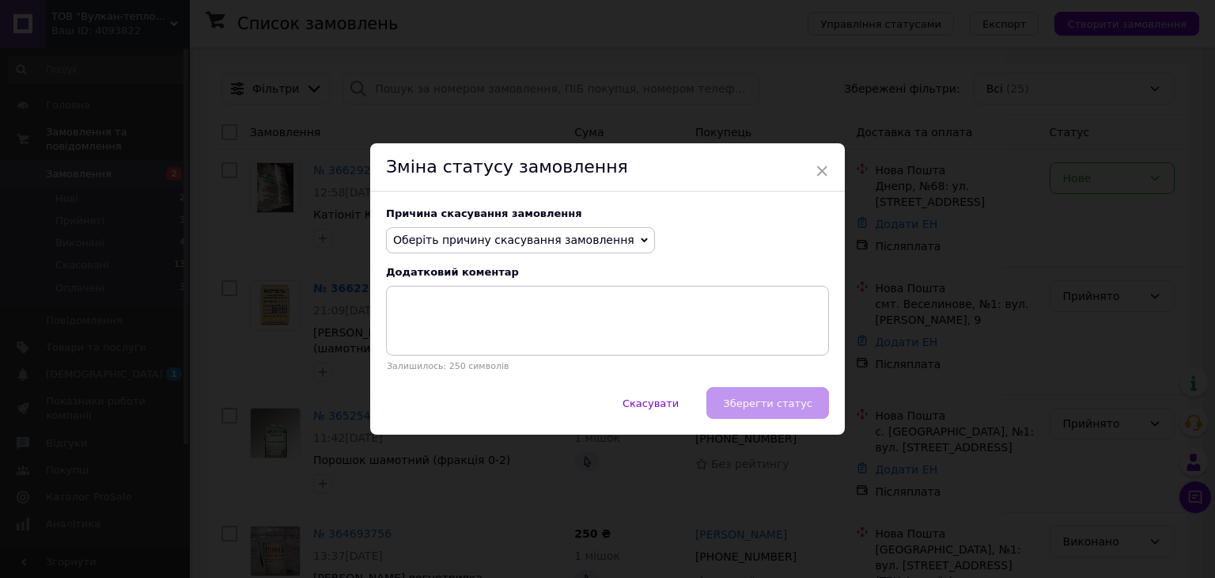
click at [595, 241] on span "Оберіть причину скасування замовлення" at bounding box center [513, 239] width 241 height 13
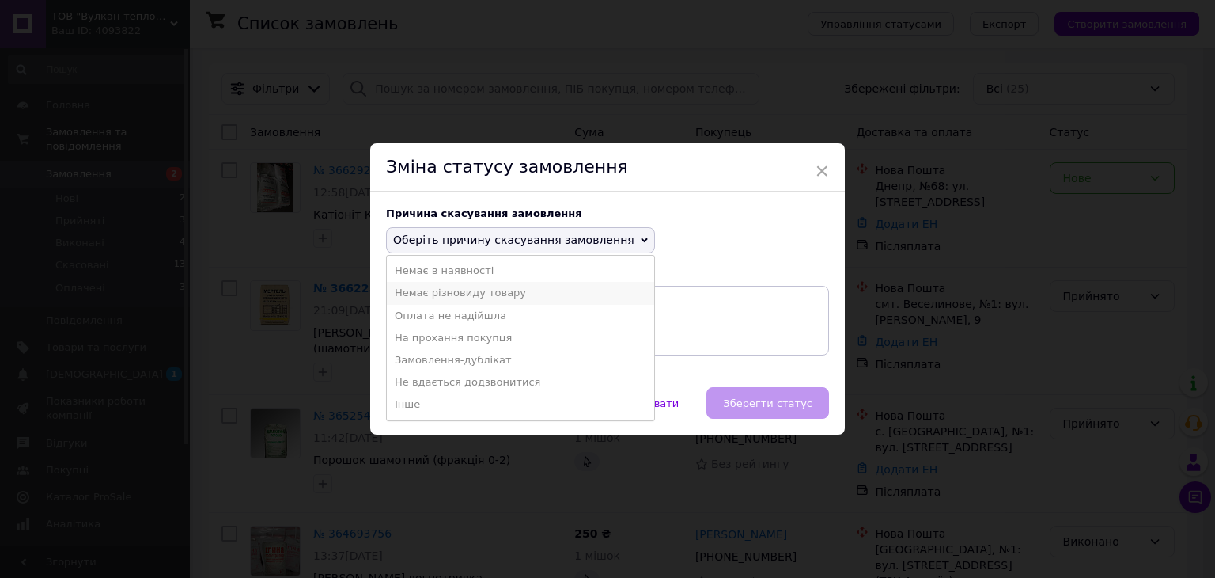
click at [468, 297] on li "Немає різновиду товару" at bounding box center [520, 293] width 267 height 22
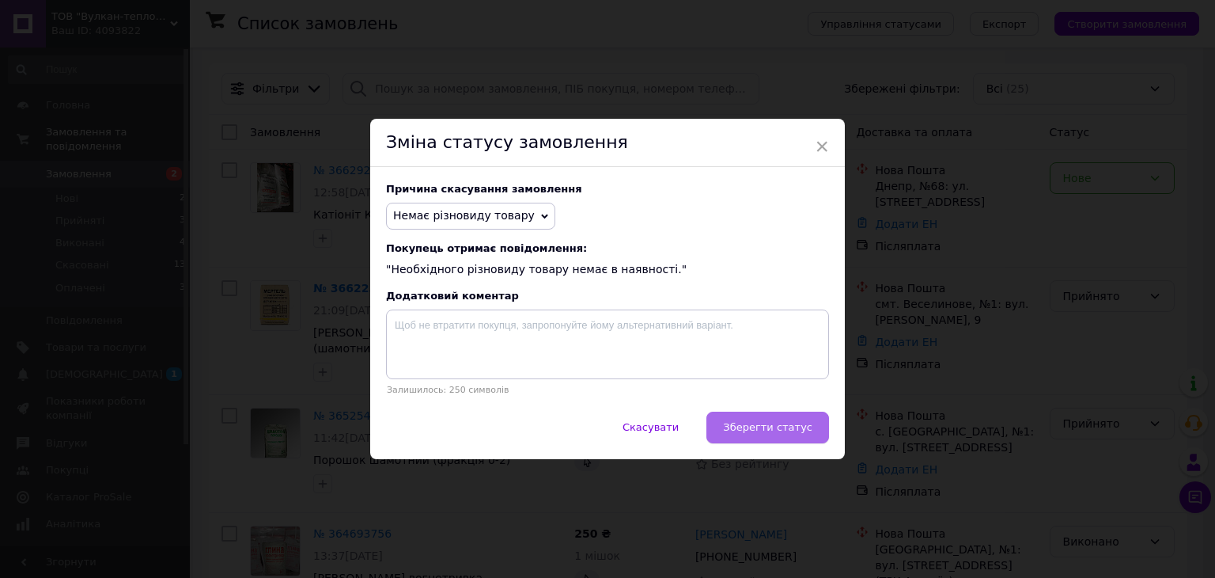
click at [788, 425] on span "Зберегти статус" at bounding box center [767, 427] width 89 height 12
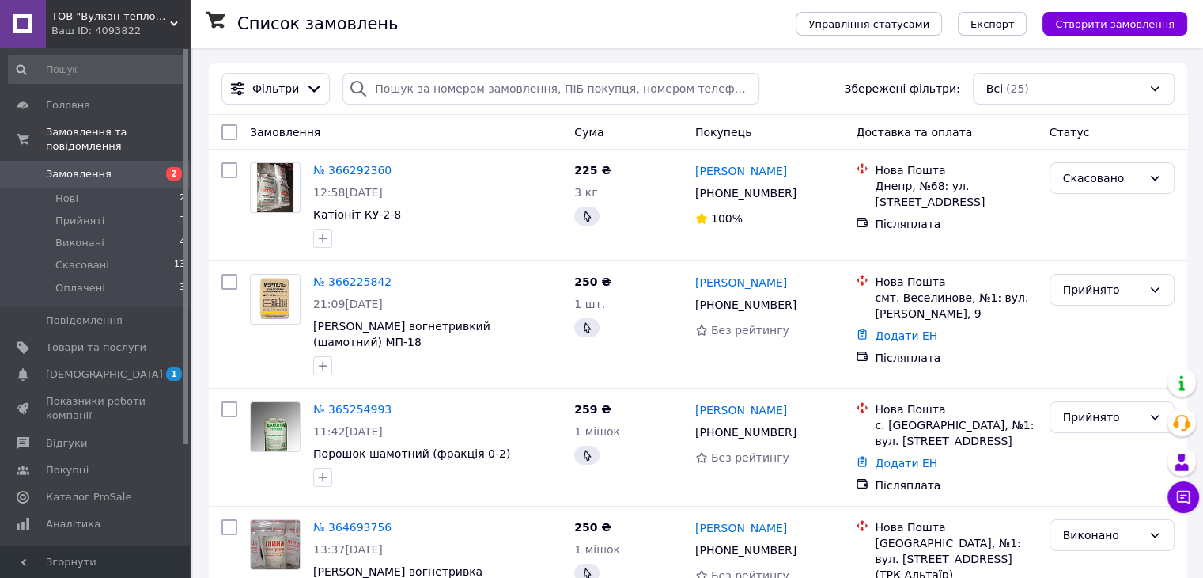
click at [93, 161] on link "Замовлення 2" at bounding box center [97, 174] width 195 height 27
click at [82, 367] on span "[DEMOGRAPHIC_DATA]" at bounding box center [104, 374] width 117 height 14
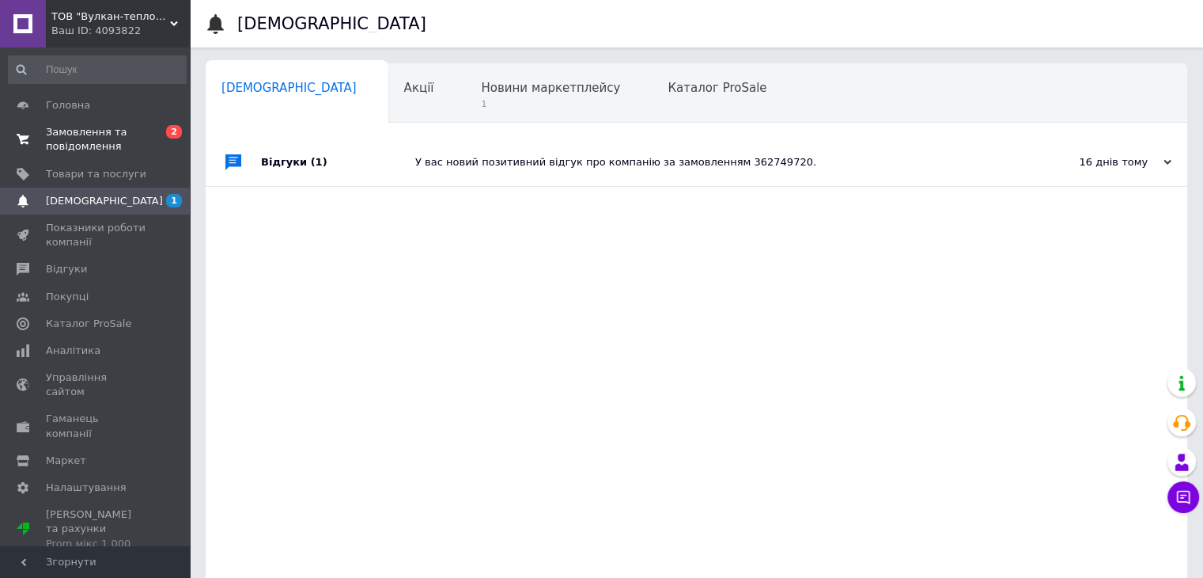
click at [130, 133] on span "Замовлення та повідомлення" at bounding box center [96, 139] width 100 height 28
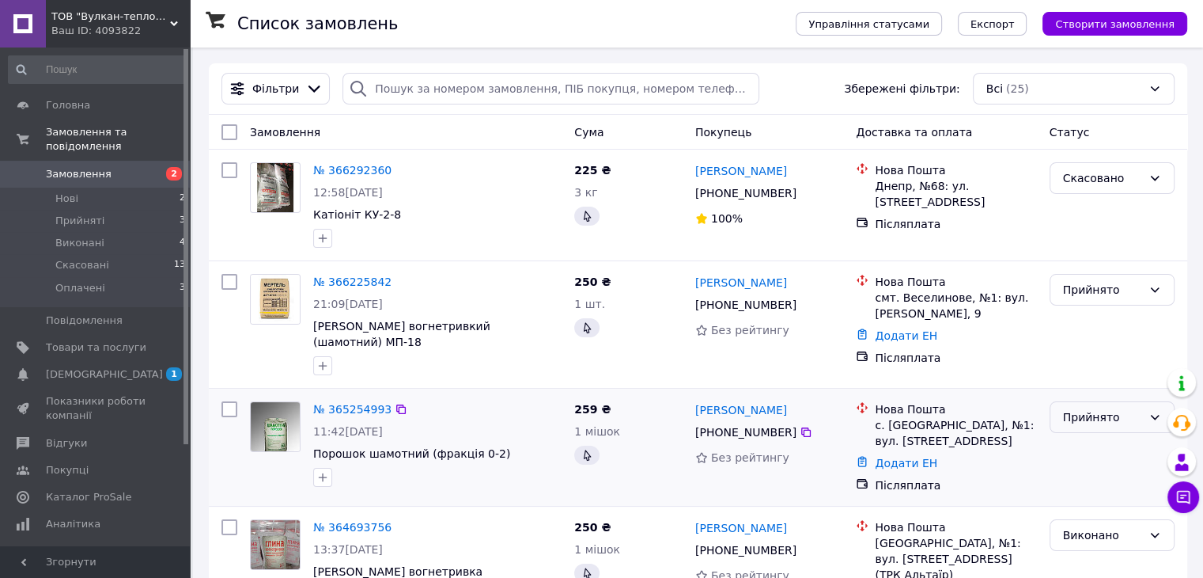
click at [1154, 411] on icon at bounding box center [1155, 417] width 13 height 13
click at [1112, 448] on li "Виконано" at bounding box center [1111, 442] width 123 height 28
